Goal: Communication & Community: Answer question/provide support

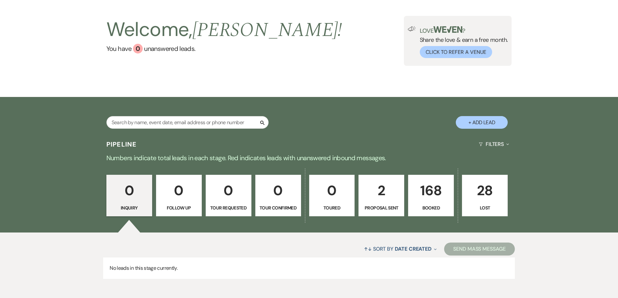
scroll to position [62, 0]
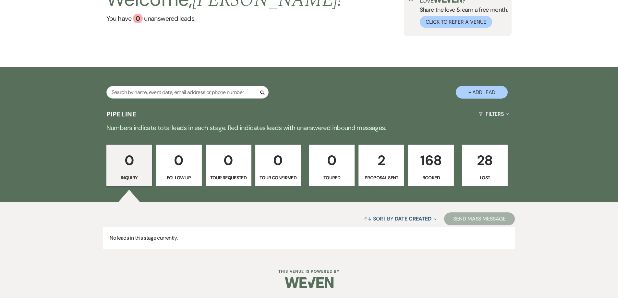
click at [432, 170] on p "168" at bounding box center [430, 161] width 37 height 22
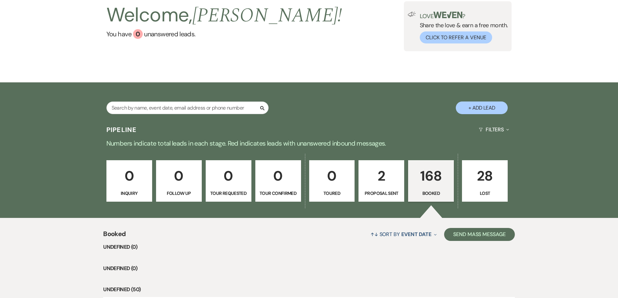
click at [160, 226] on div "↑↓ Sort By Event Date Expand Send Mass Message" at bounding box center [320, 234] width 389 height 17
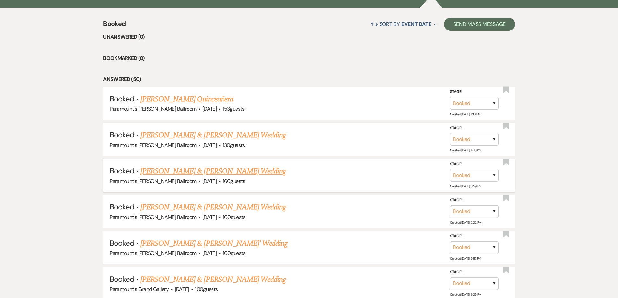
click at [154, 173] on link "[PERSON_NAME] & [PERSON_NAME] Wedding" at bounding box center [212, 171] width 145 height 12
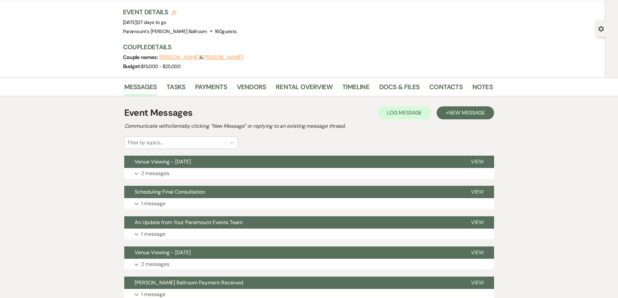
scroll to position [97, 0]
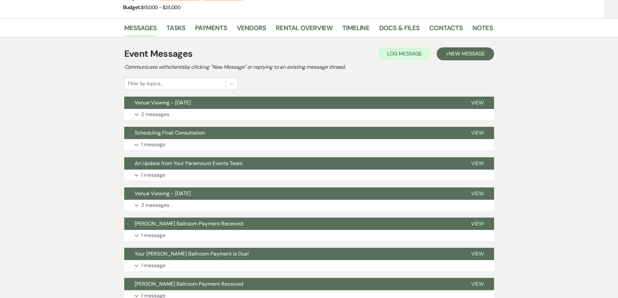
click at [475, 116] on button "Expand 2 messages" at bounding box center [309, 114] width 370 height 11
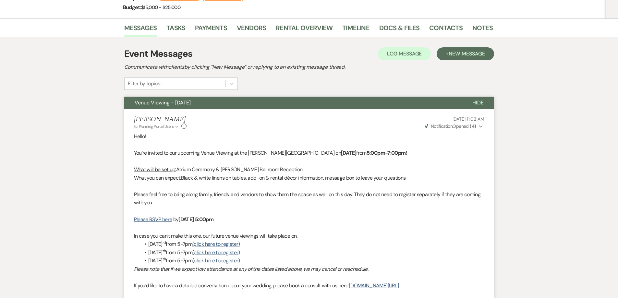
click at [390, 101] on button "Venue Viewing - [DATE]" at bounding box center [293, 103] width 338 height 12
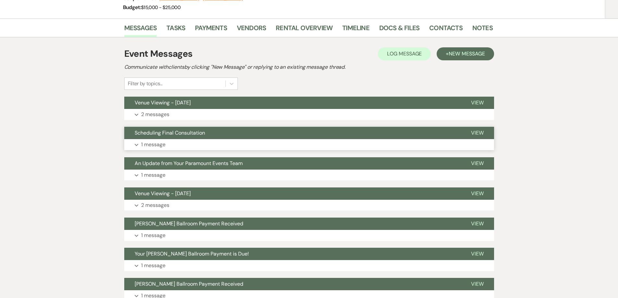
click at [358, 141] on button "Expand 1 message" at bounding box center [309, 144] width 370 height 11
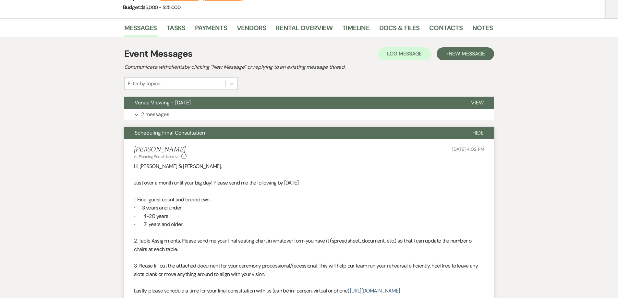
click at [358, 141] on li "[PERSON_NAME] to: Planning Portal Users Expand Info [DATE] 4:02 PM Hi [PERSON_N…" at bounding box center [309, 244] width 370 height 211
click at [358, 135] on button "Scheduling Final Consultation" at bounding box center [293, 133] width 338 height 12
